Goal: Find specific page/section: Find specific page/section

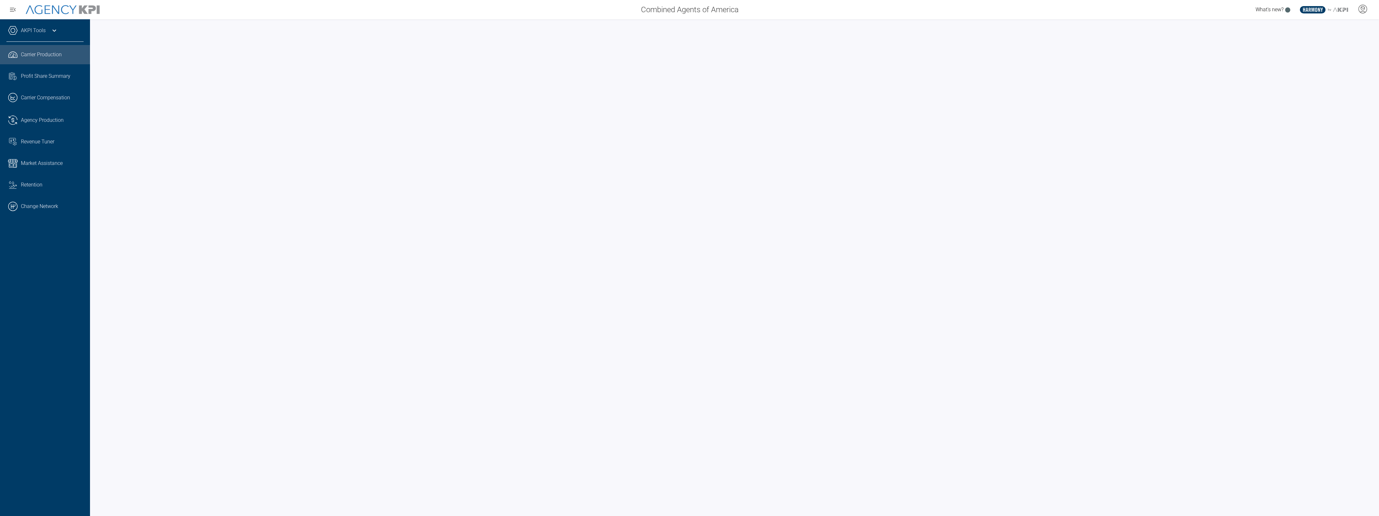
click at [1360, 17] on div "Combined Agents of America What's new? .st0{fill:#003B66;} .st1{fill:#FFFFFF;} …" at bounding box center [689, 9] width 1379 height 19
click at [1361, 11] on icon at bounding box center [1363, 9] width 10 height 10
click at [1359, 9] on icon at bounding box center [1363, 9] width 10 height 10
click at [1344, 20] on li "Admin Portal" at bounding box center [1336, 27] width 69 height 15
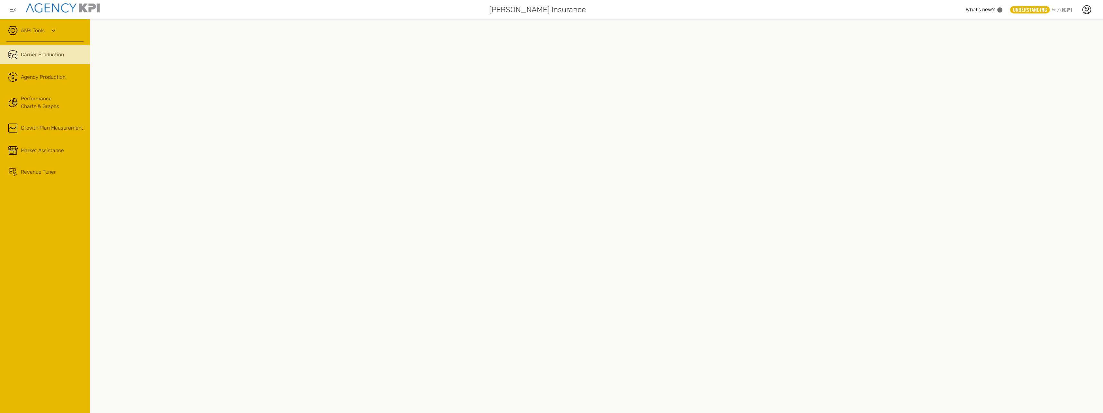
click at [25, 32] on link "AKPI Tools" at bounding box center [33, 31] width 24 height 8
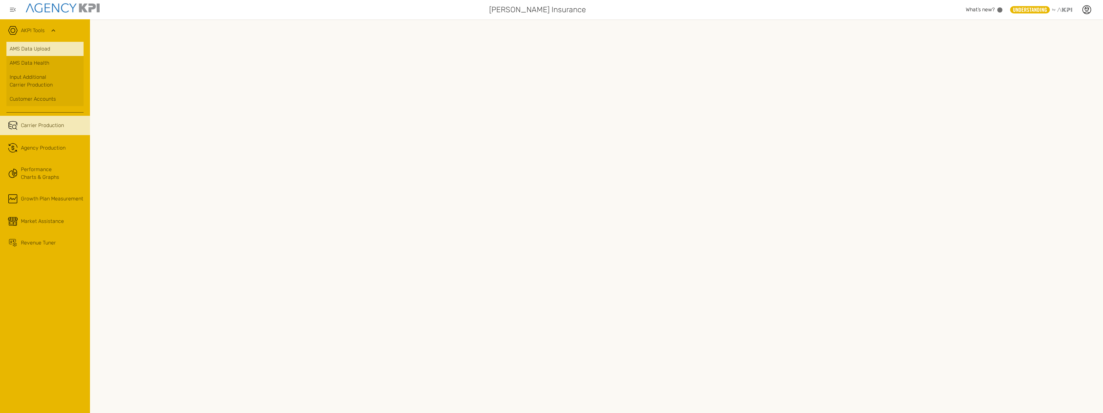
click at [28, 51] on link "AMS Data Upload" at bounding box center [44, 49] width 77 height 14
